Goal: Task Accomplishment & Management: Use online tool/utility

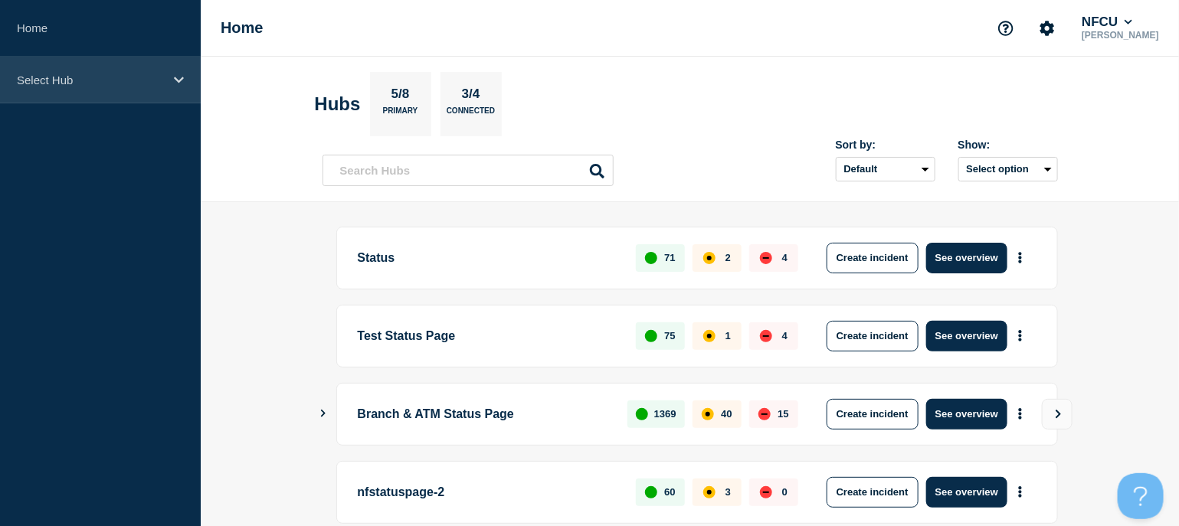
click at [92, 84] on p "Select Hub" at bounding box center [90, 80] width 147 height 13
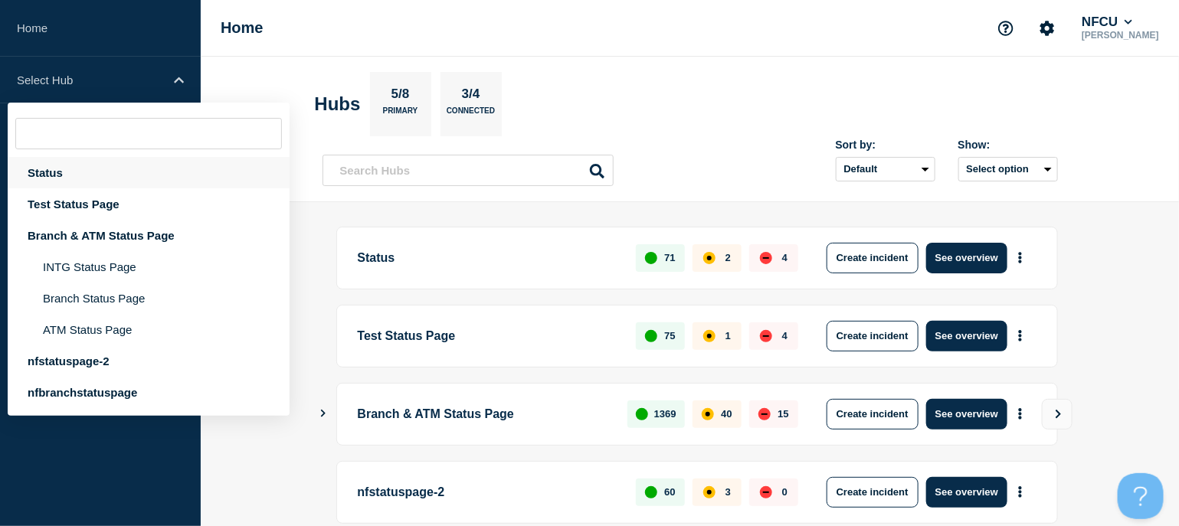
click at [61, 171] on div "Status" at bounding box center [149, 172] width 282 height 31
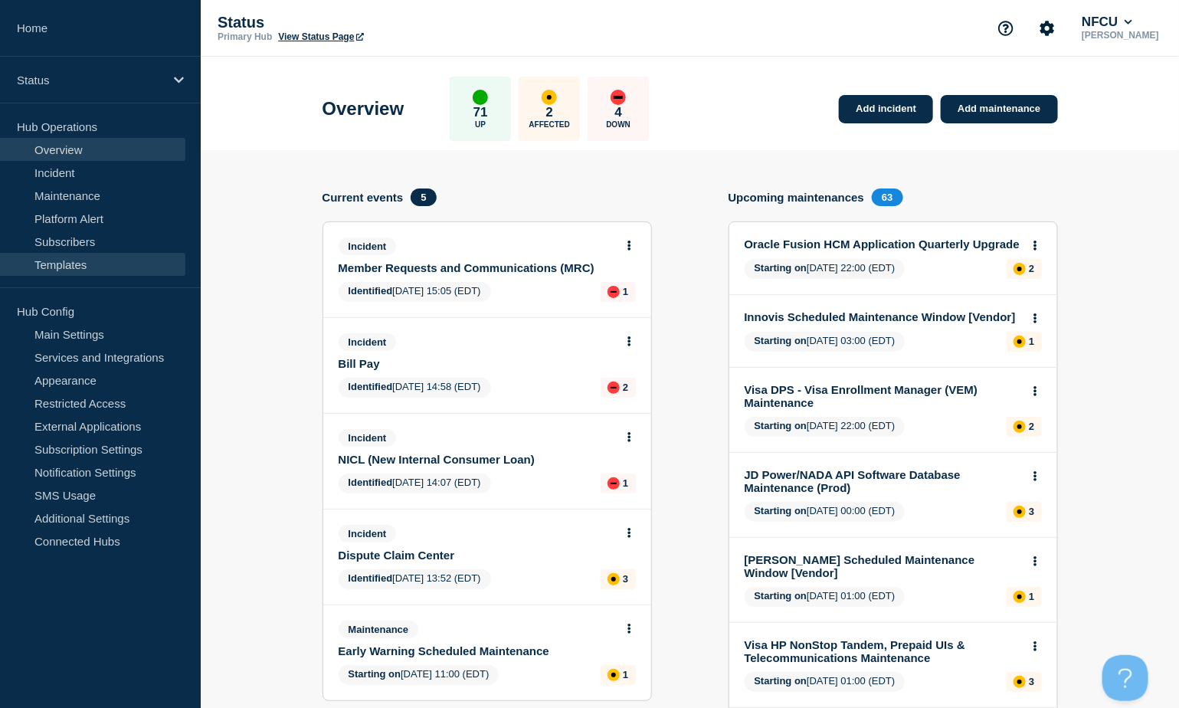
click at [64, 265] on link "Templates" at bounding box center [92, 264] width 185 height 23
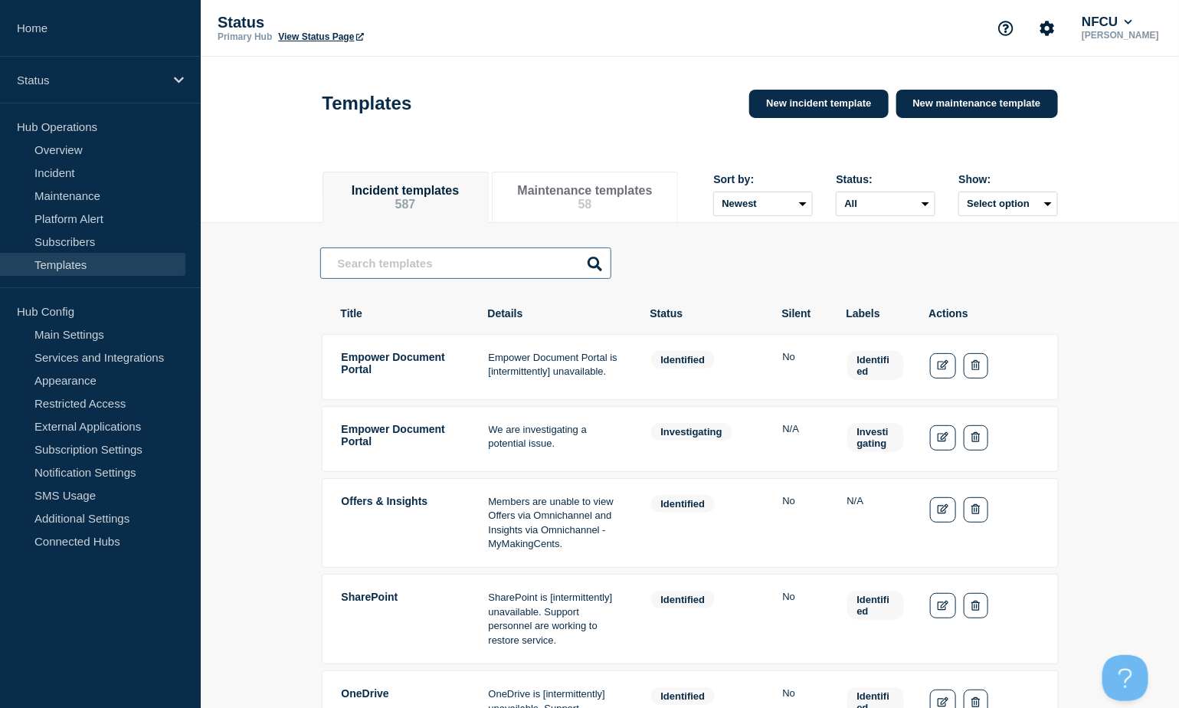
click at [443, 271] on input "text" at bounding box center [465, 262] width 291 height 31
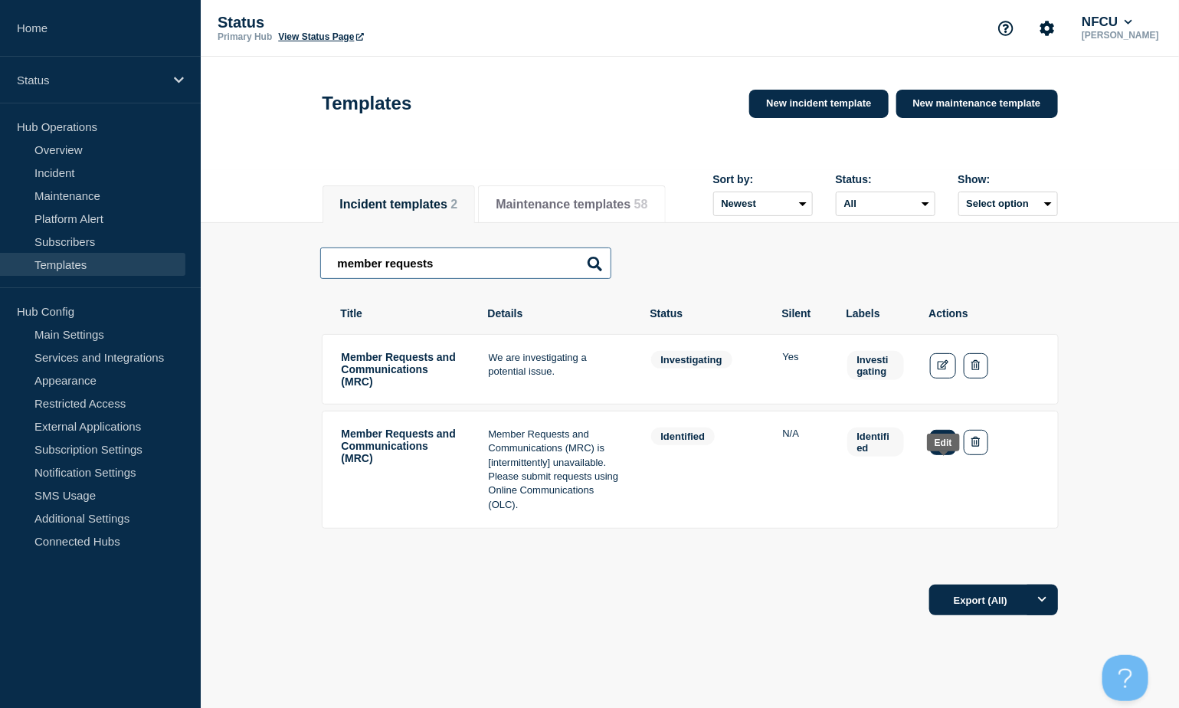
type input "member requests"
click at [942, 446] on icon "Edit" at bounding box center [942, 442] width 11 height 10
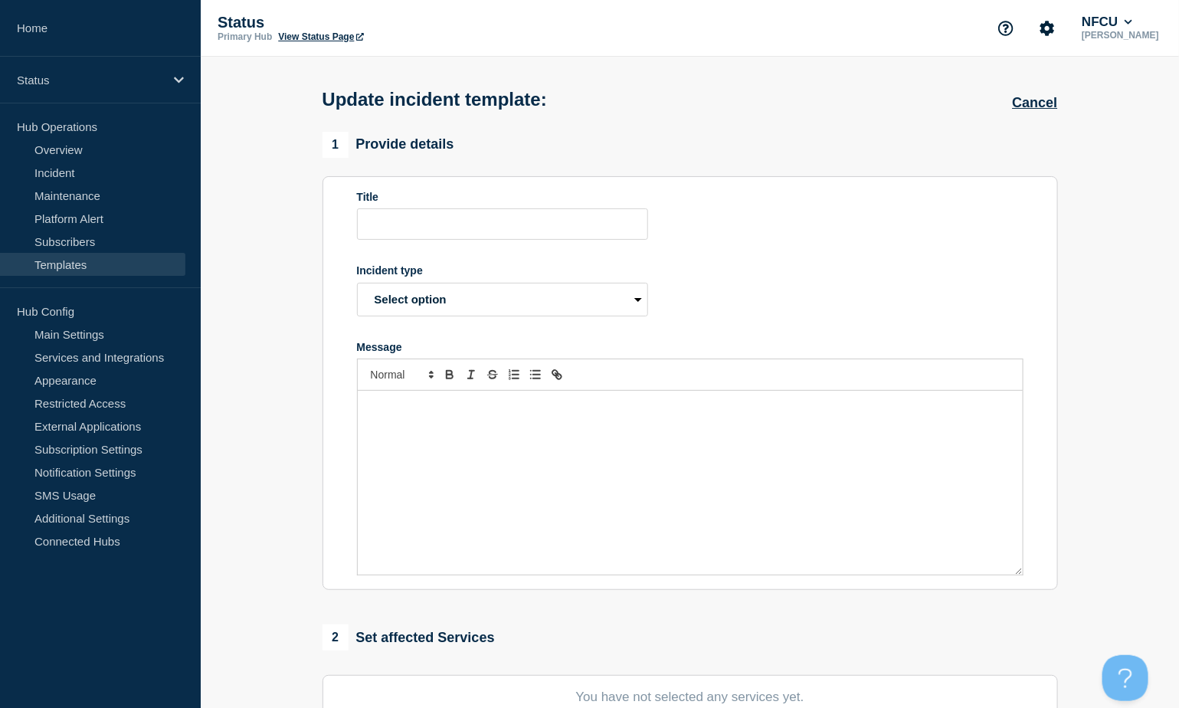
type input "Member Requests and Communications (MRC)"
select select "identified"
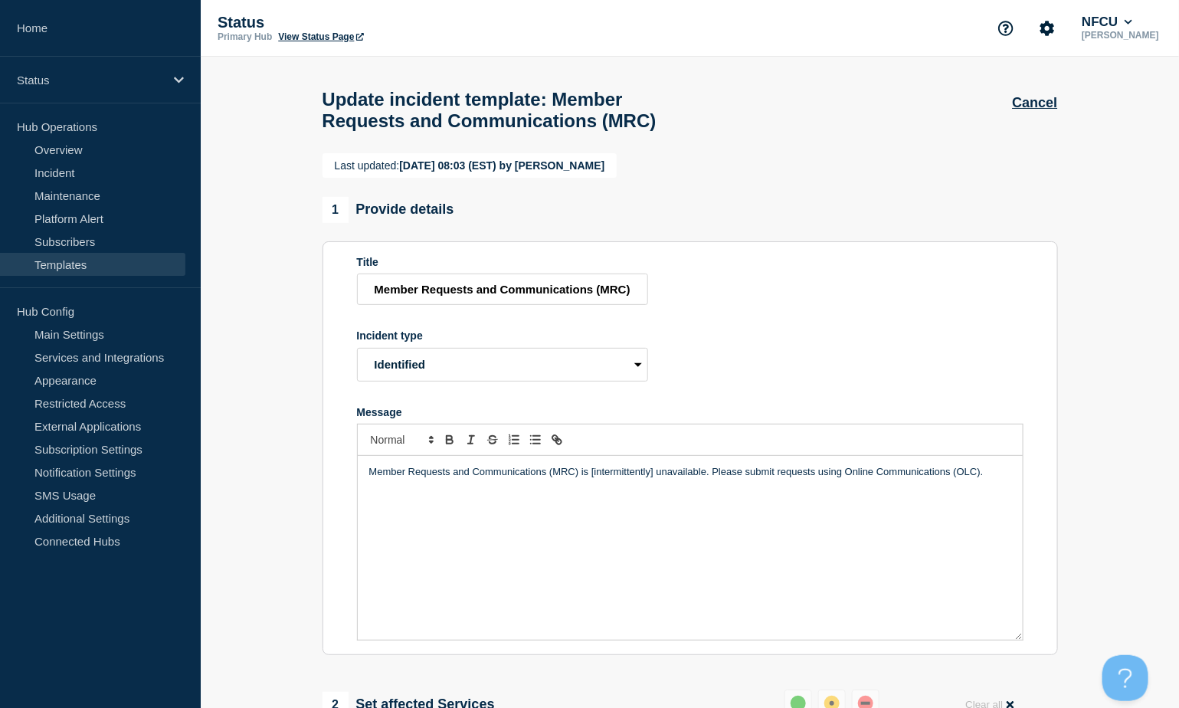
click at [866, 479] on p "Member Requests and Communications (MRC) is [intermittently] unavailable. Pleas…" at bounding box center [690, 472] width 642 height 14
drag, startPoint x: 849, startPoint y: 502, endPoint x: 875, endPoint y: 502, distance: 26.0
click at [875, 479] on p "Member Requests and Communications (MRC) is [intermittently] unavailable. Pleas…" at bounding box center [690, 472] width 642 height 14
click at [842, 479] on p "Member Requests and Communications (MRC) is [intermittently] unavailable. Pleas…" at bounding box center [690, 472] width 642 height 14
drag, startPoint x: 845, startPoint y: 503, endPoint x: 981, endPoint y: 506, distance: 135.6
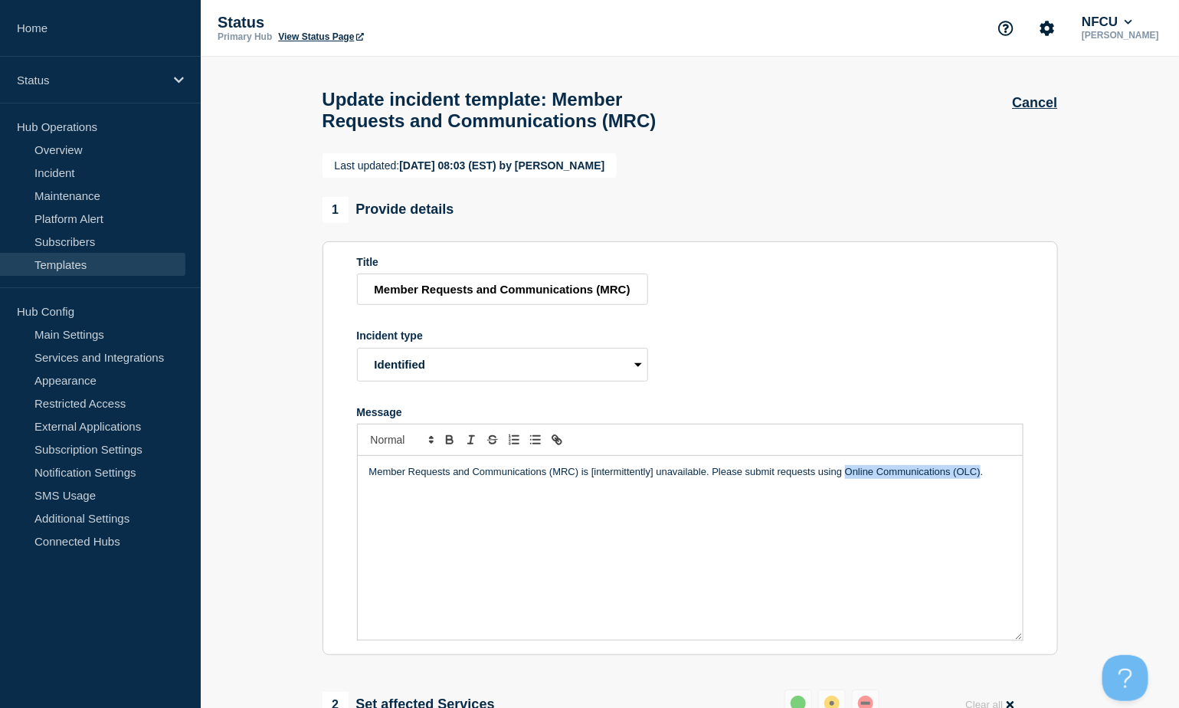
click at [981, 479] on p "Member Requests and Communications (MRC) is [intermittently] unavailable. Pleas…" at bounding box center [690, 472] width 642 height 14
paste div "Message"
click at [768, 525] on div "Member Requests and Communications (MRC) is [intermittently] unavailable. Pleas…" at bounding box center [690, 548] width 665 height 184
drag, startPoint x: 737, startPoint y: 521, endPoint x: 728, endPoint y: 495, distance: 27.4
click at [726, 493] on p "Member Requests and Communications (MRC) is [intermittently] unavailable. Pleas…" at bounding box center [690, 479] width 642 height 28
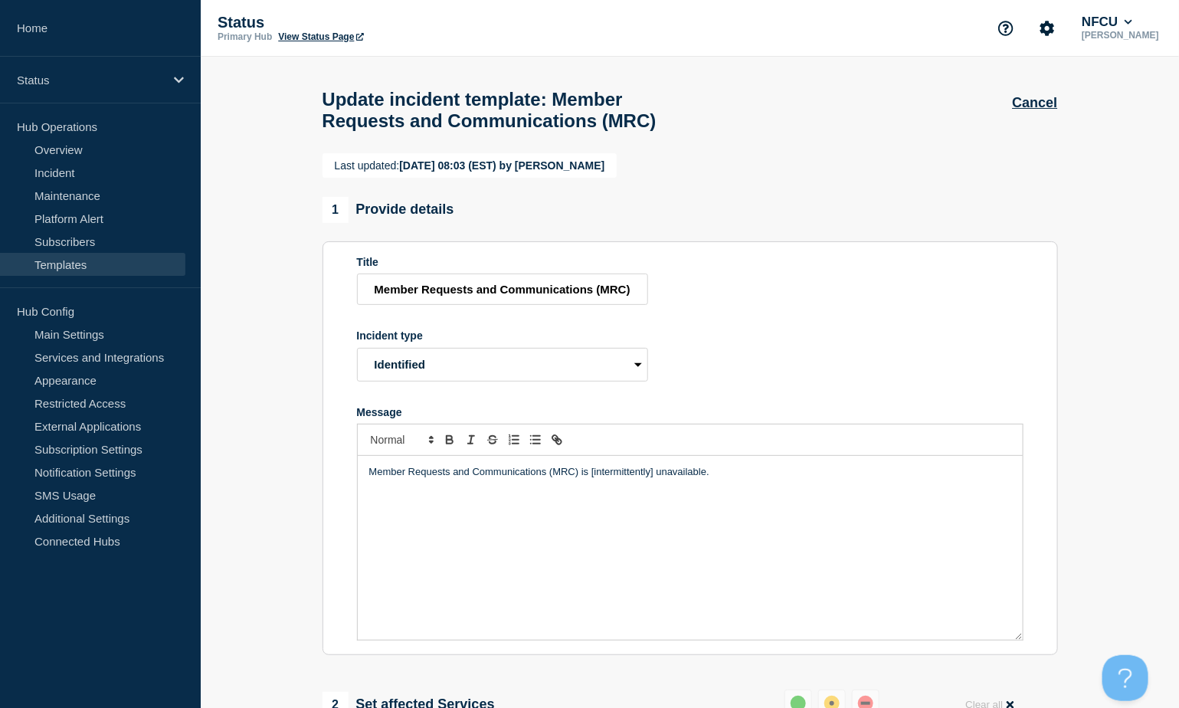
click at [1111, 378] on section "Last updated: [DATE] 08:03 (EST) by [PERSON_NAME] 1 Provide details Title Membe…" at bounding box center [690, 693] width 978 height 1081
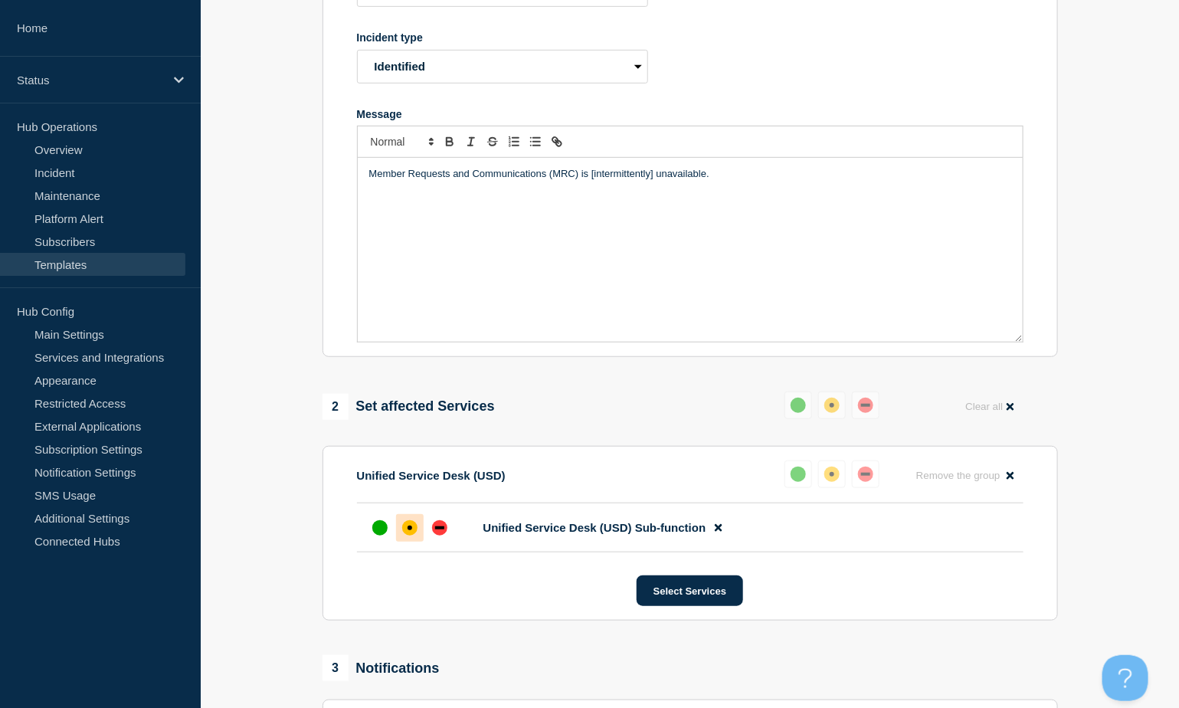
scroll to position [583, 0]
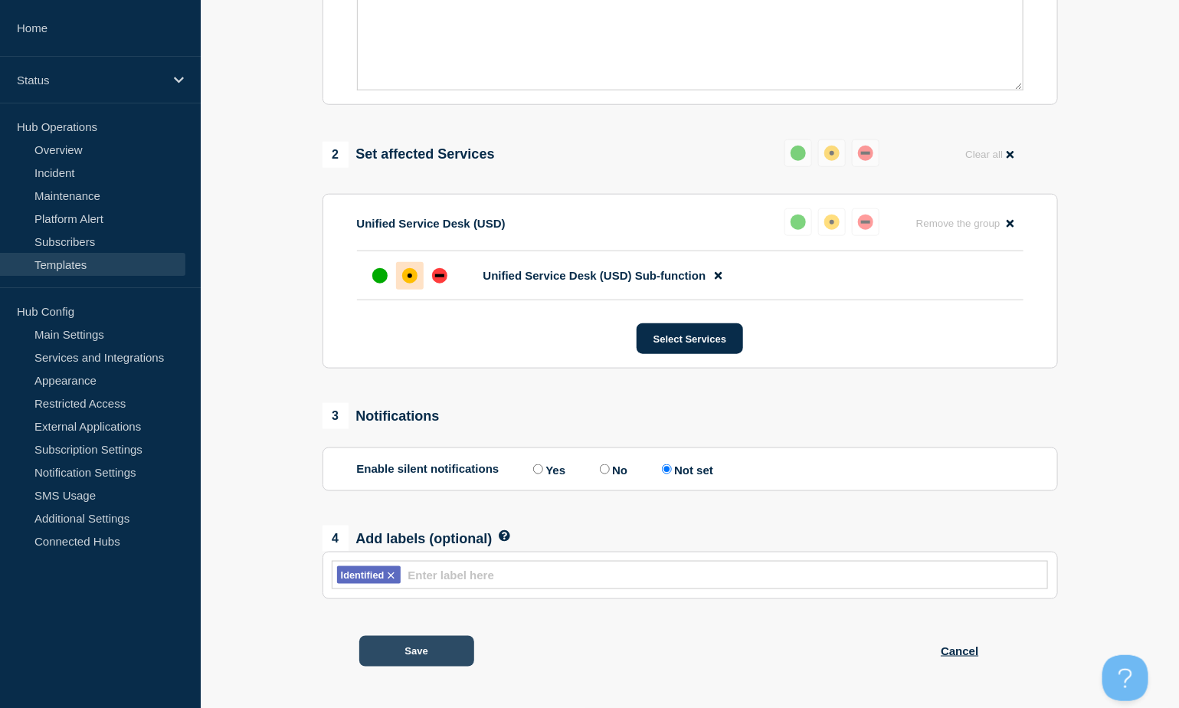
click at [410, 525] on button "Save" at bounding box center [416, 651] width 115 height 31
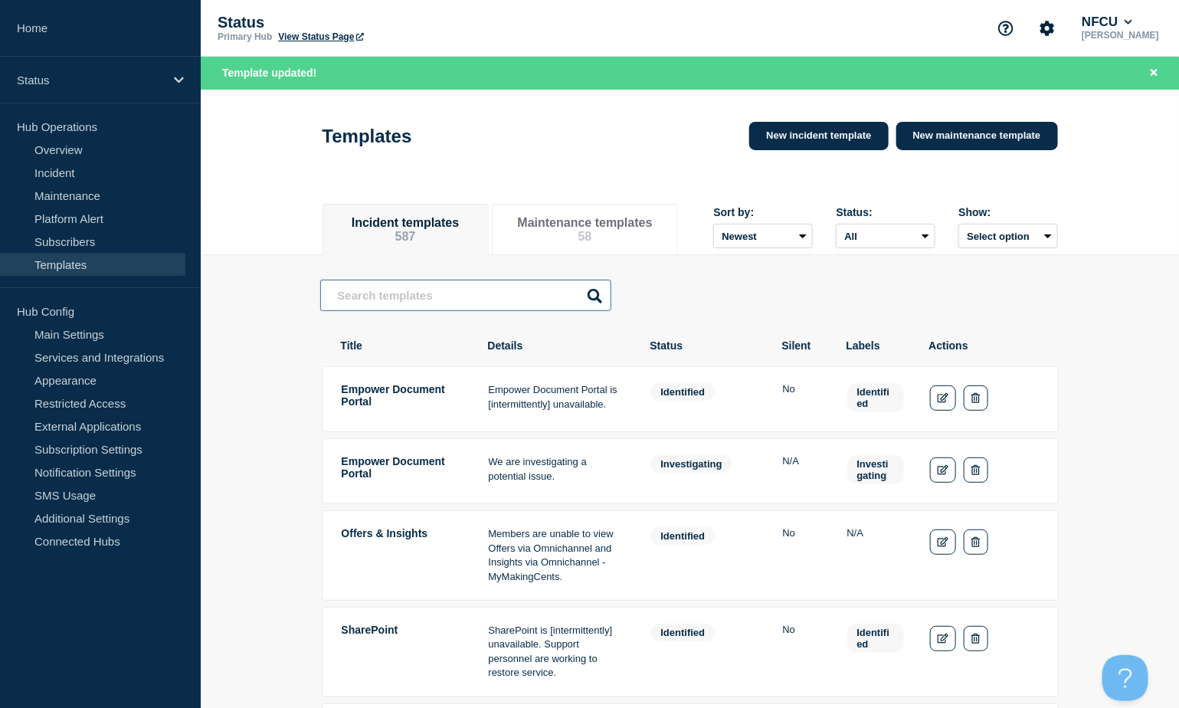
click at [437, 304] on input "text" at bounding box center [465, 295] width 291 height 31
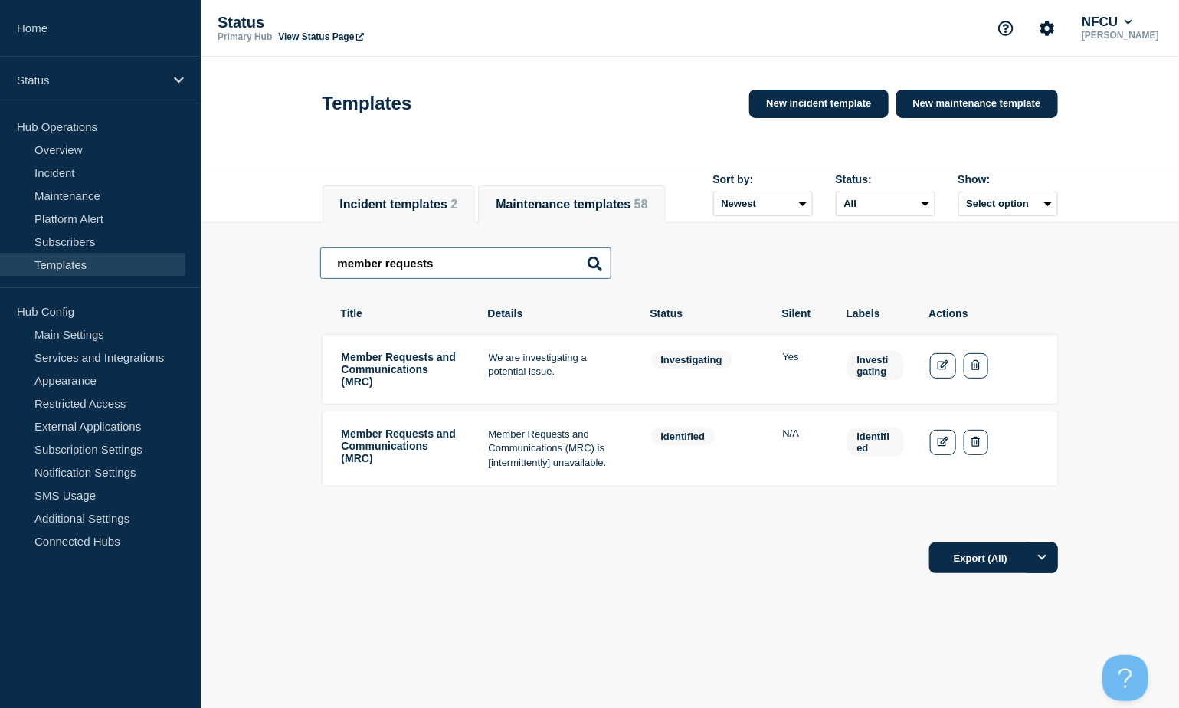
type input "member requests"
click at [558, 198] on button "Maintenance templates 58" at bounding box center [571, 205] width 152 height 14
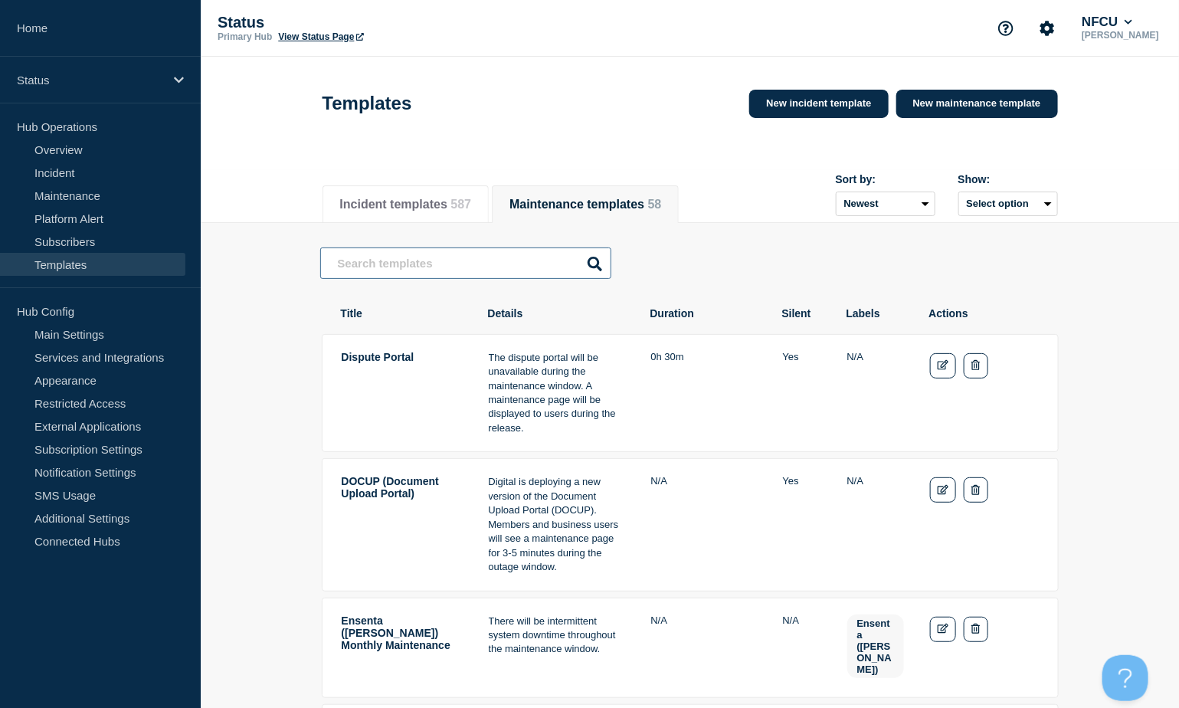
click at [443, 263] on input "text" at bounding box center [465, 262] width 291 height 31
type input "mrc"
